Goal: Information Seeking & Learning: Check status

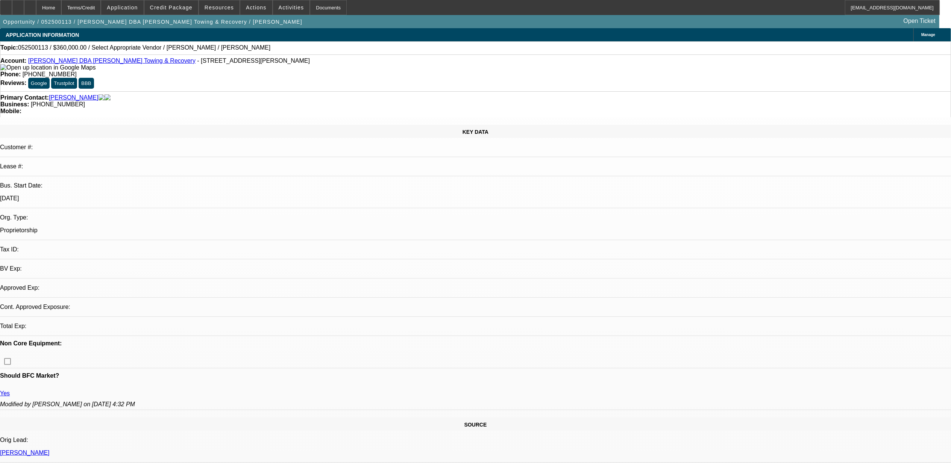
select select "0"
select select "2"
select select "0.1"
select select "1"
select select "2"
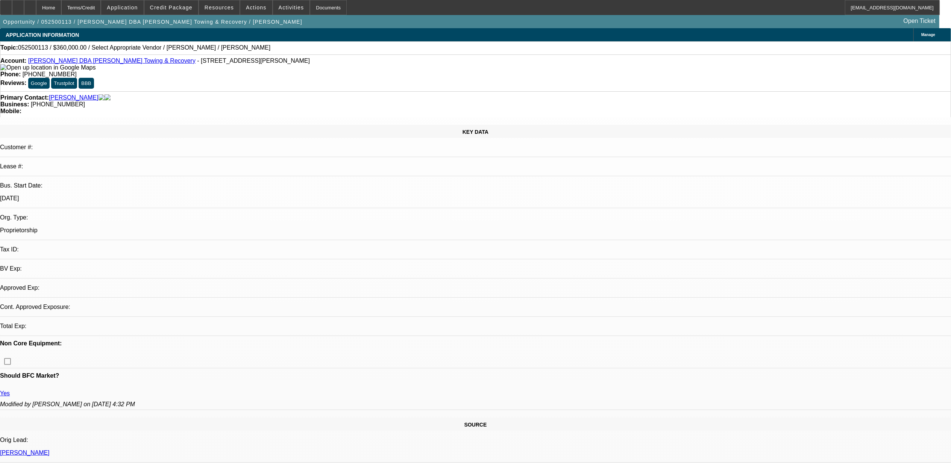
select select "4"
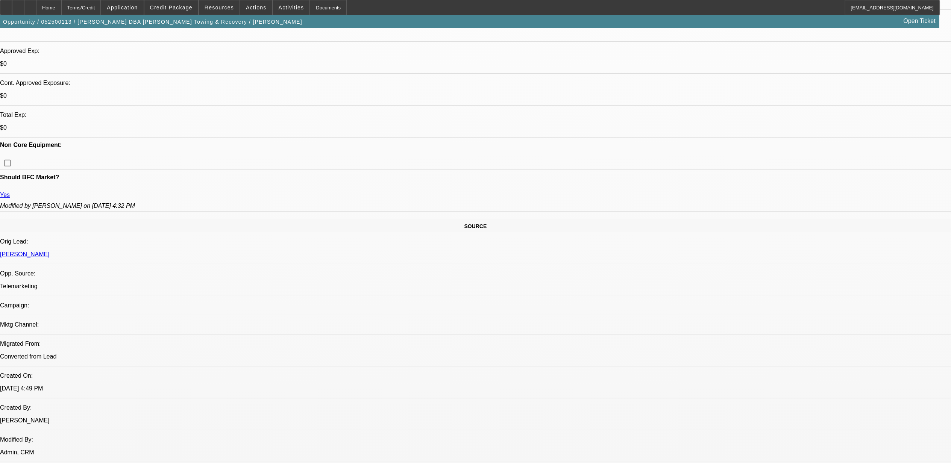
scroll to position [251, 0]
drag, startPoint x: 809, startPoint y: 309, endPoint x: 826, endPoint y: 308, distance: 16.9
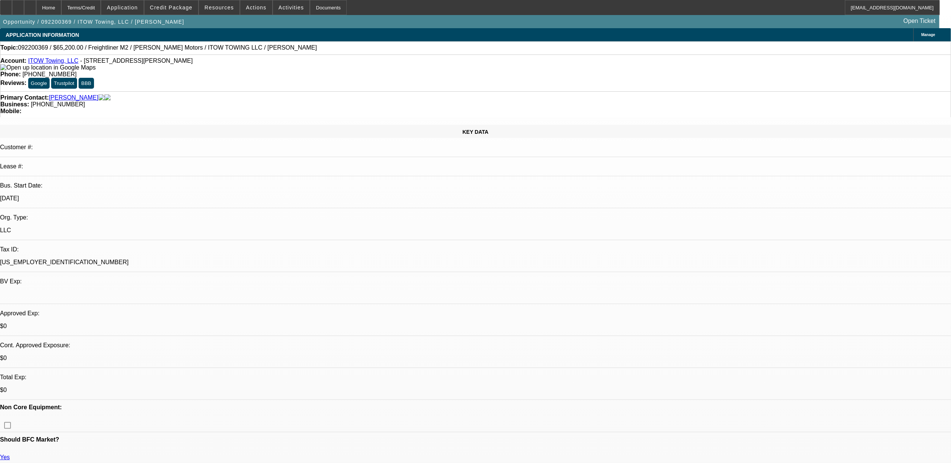
select select "0"
select select "0.1"
select select "0"
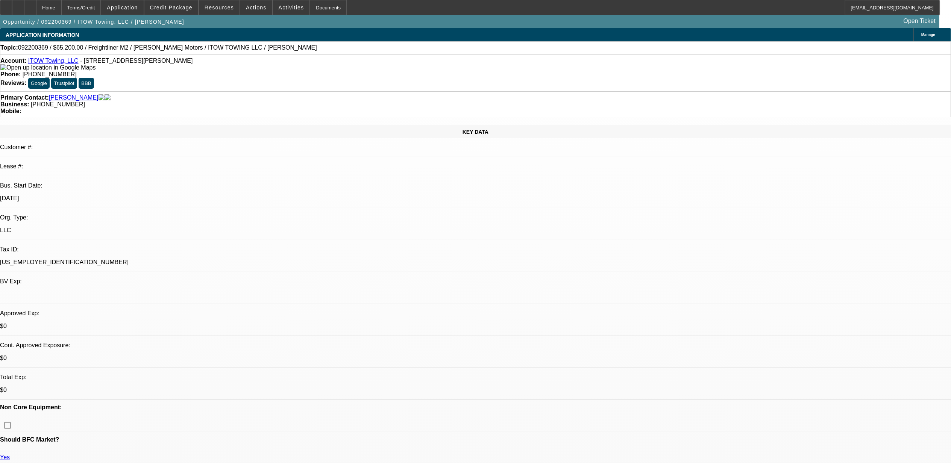
select select "0.1"
select select "0"
select select "0.1"
select select "0"
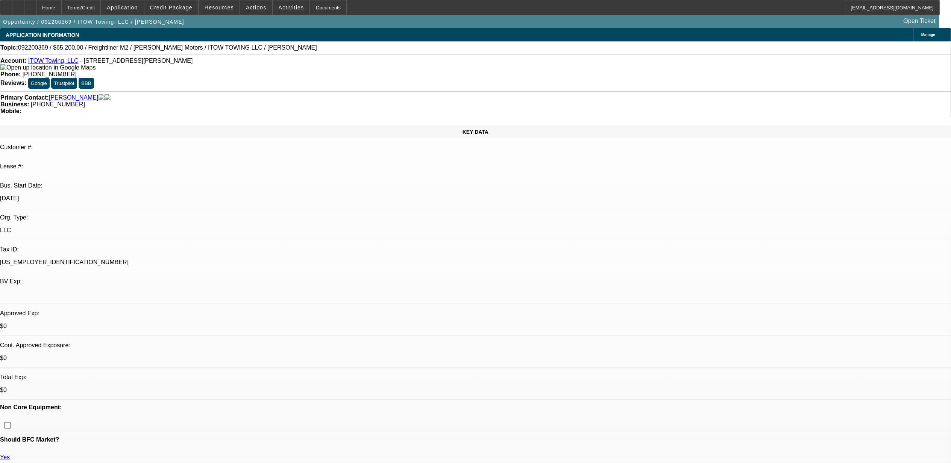
select select "0"
select select "0.1"
select select "1"
select select "2"
select select "1"
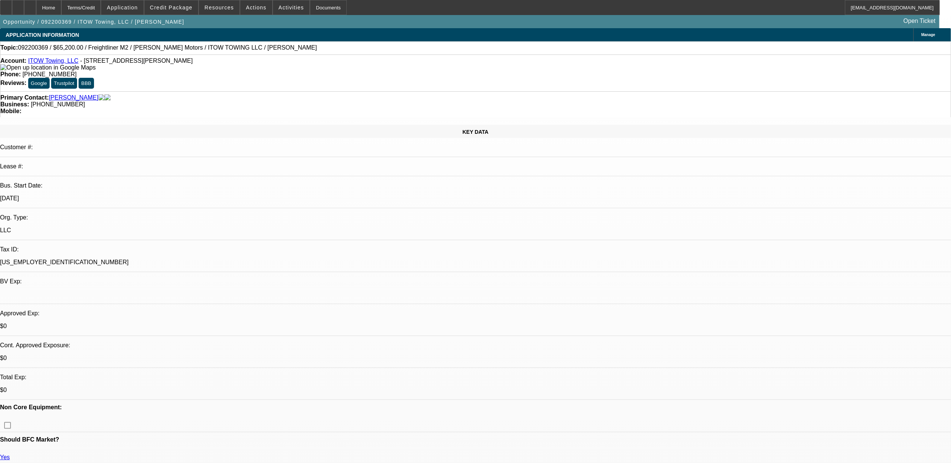
select select "1"
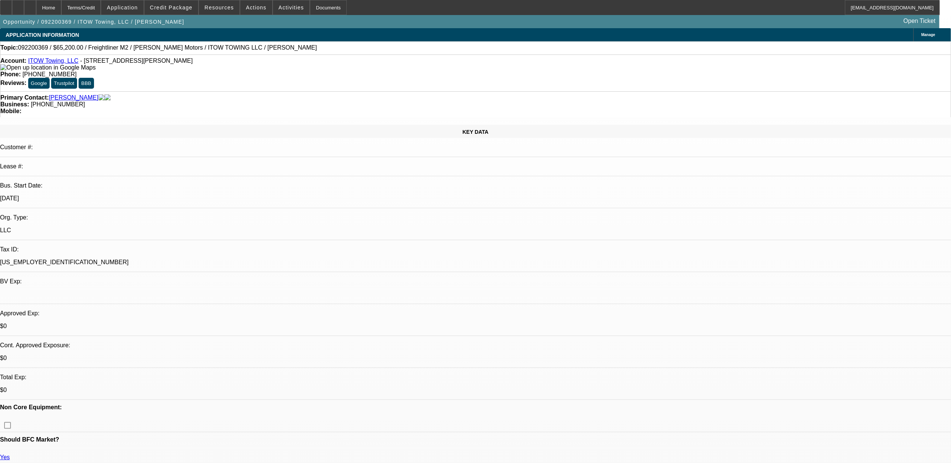
select select "4"
click at [375, 71] on div "Phone: [PHONE_NUMBER]" at bounding box center [475, 74] width 951 height 7
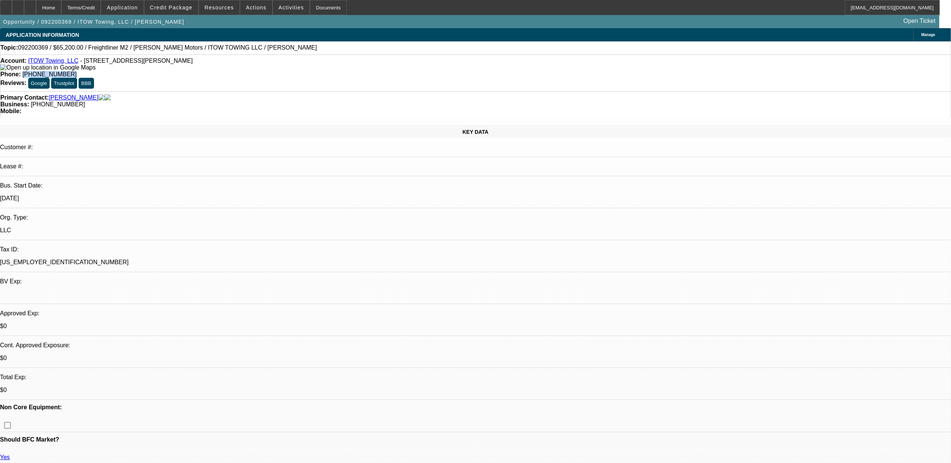
drag, startPoint x: 352, startPoint y: 64, endPoint x: 375, endPoint y: 62, distance: 23.4
click at [375, 71] on div "Phone: [PHONE_NUMBER]" at bounding box center [475, 74] width 951 height 7
copy span "[PHONE_NUMBER]"
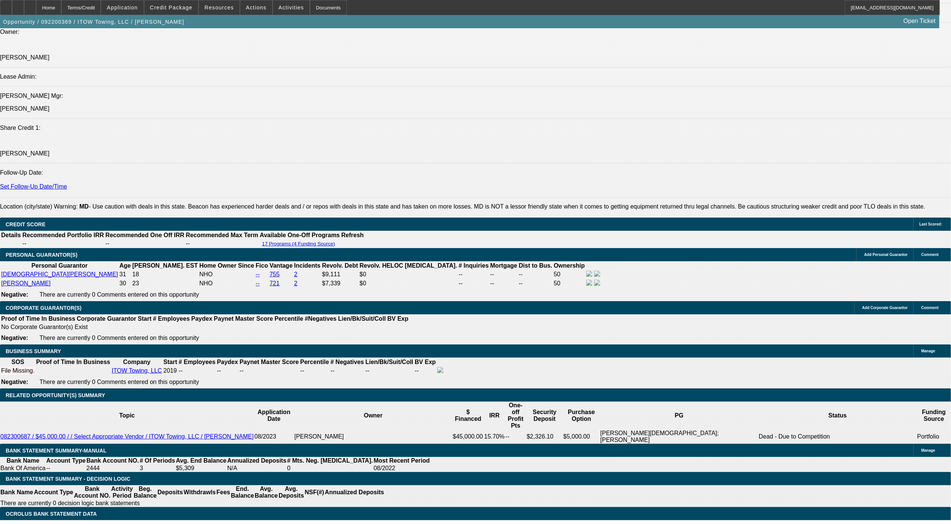
scroll to position [903, 0]
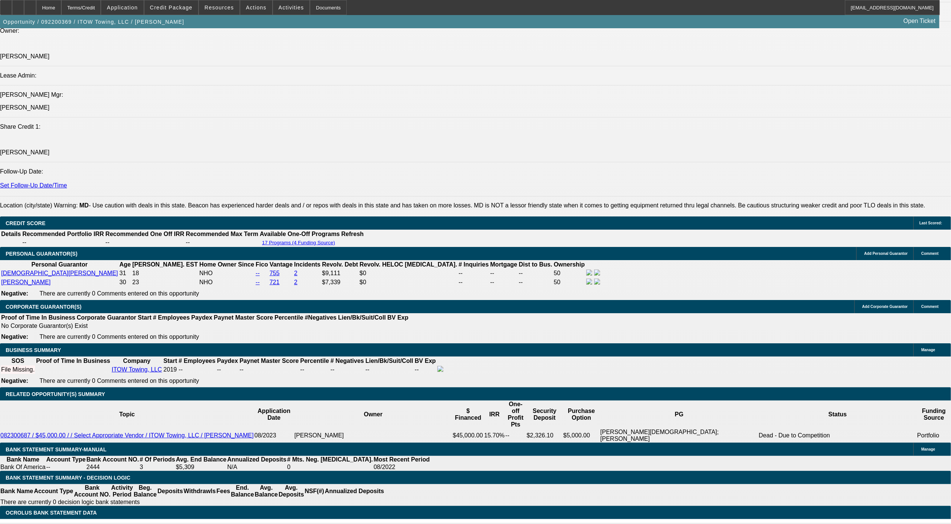
drag, startPoint x: 169, startPoint y: 398, endPoint x: 201, endPoint y: 400, distance: 31.7
click at [633, 402] on div "APPLICATION INFORMATION [GEOGRAPHIC_DATA] Topic: 092200369 / $65,200.00 / Freig…" at bounding box center [475, 375] width 951 height 2500
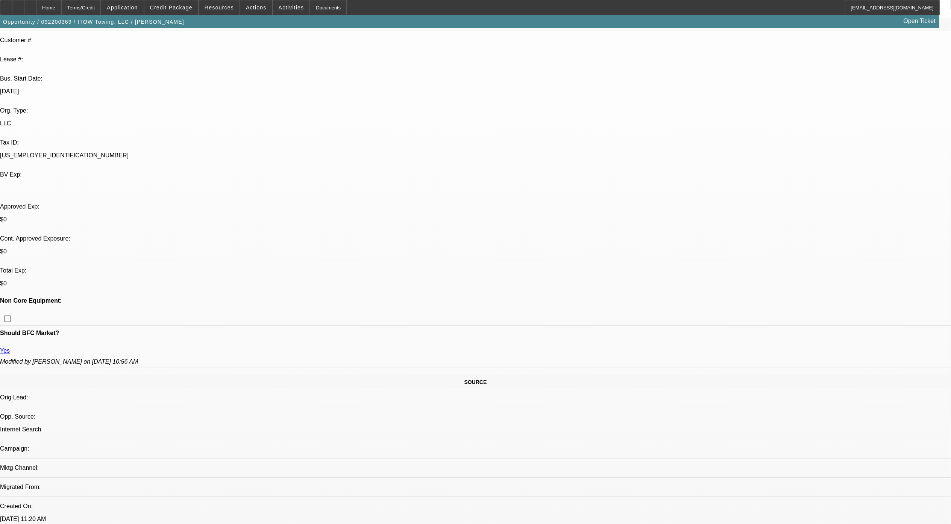
scroll to position [100, 0]
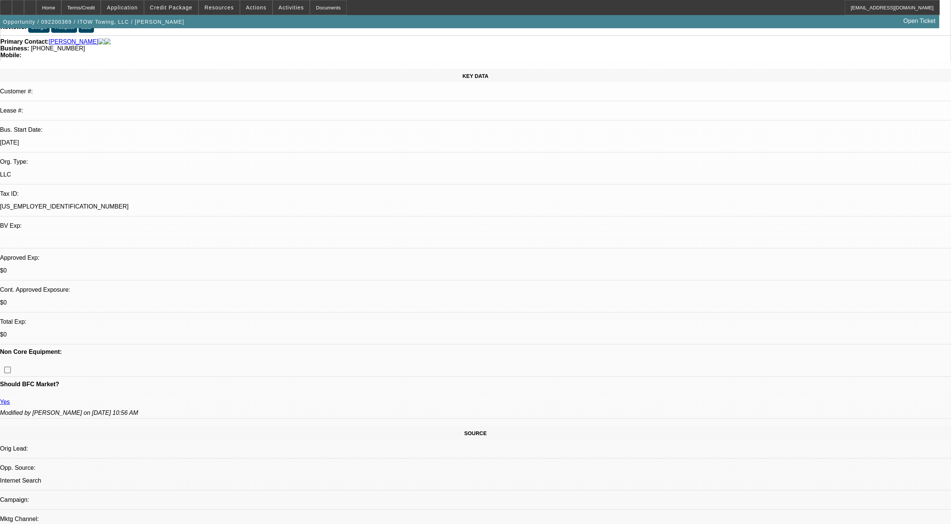
scroll to position [0, 0]
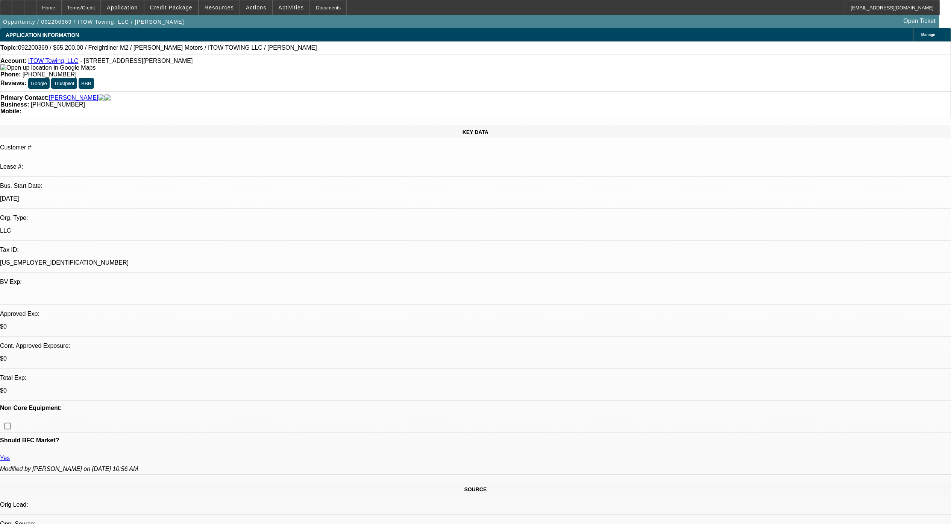
drag, startPoint x: 110, startPoint y: 140, endPoint x: 169, endPoint y: 140, distance: 58.7
click at [169, 195] on div "[DATE]" at bounding box center [475, 198] width 951 height 7
drag, startPoint x: 169, startPoint y: 140, endPoint x: 168, endPoint y: 205, distance: 64.3
click at [168, 418] on div at bounding box center [475, 425] width 951 height 14
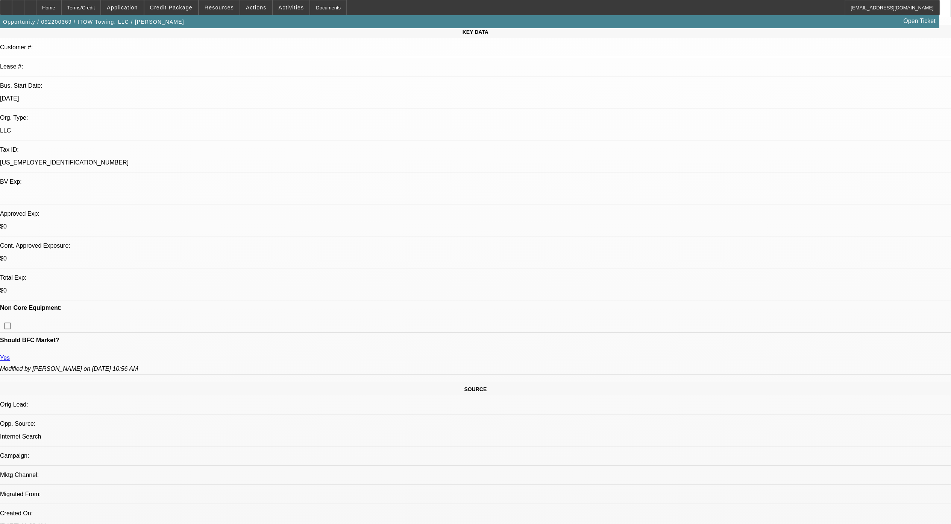
scroll to position [301, 0]
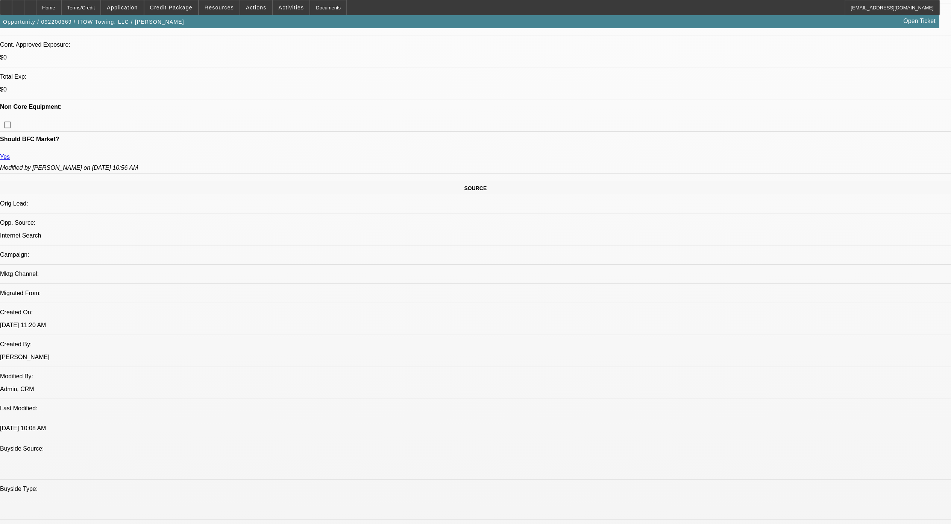
drag, startPoint x: 298, startPoint y: 190, endPoint x: 417, endPoint y: 191, distance: 118.9
drag, startPoint x: 417, startPoint y: 191, endPoint x: 488, endPoint y: 271, distance: 106.8
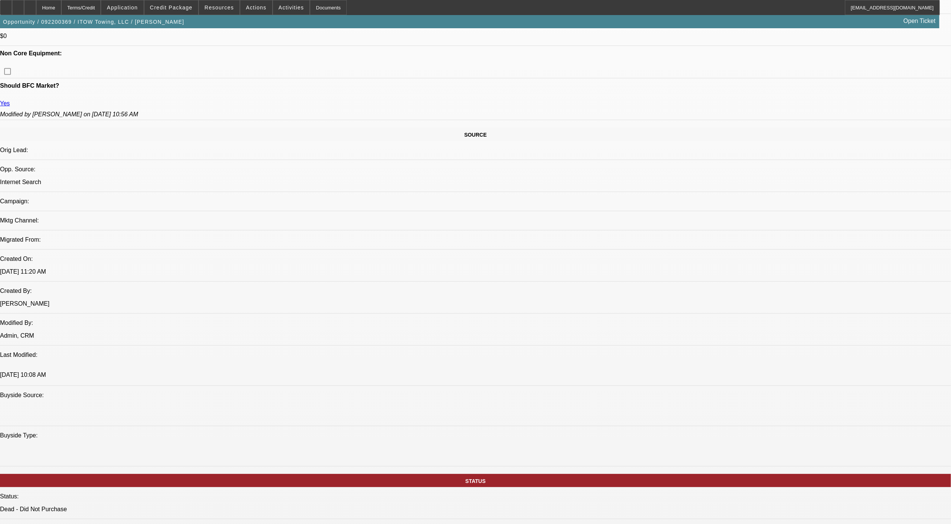
scroll to position [200, 0]
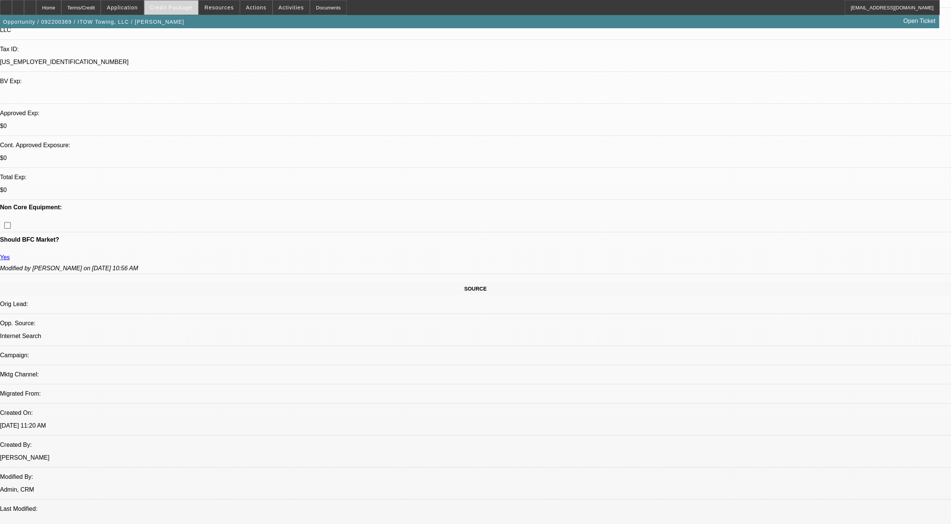
click at [172, 9] on span "Credit Package" at bounding box center [171, 8] width 43 height 6
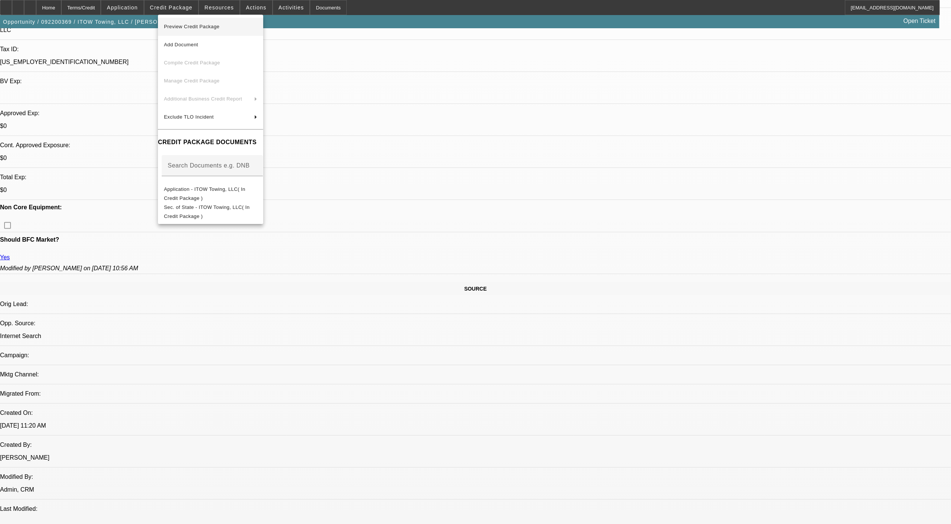
click at [193, 29] on span "Preview Credit Package" at bounding box center [210, 26] width 93 height 9
